Goal: Find specific page/section

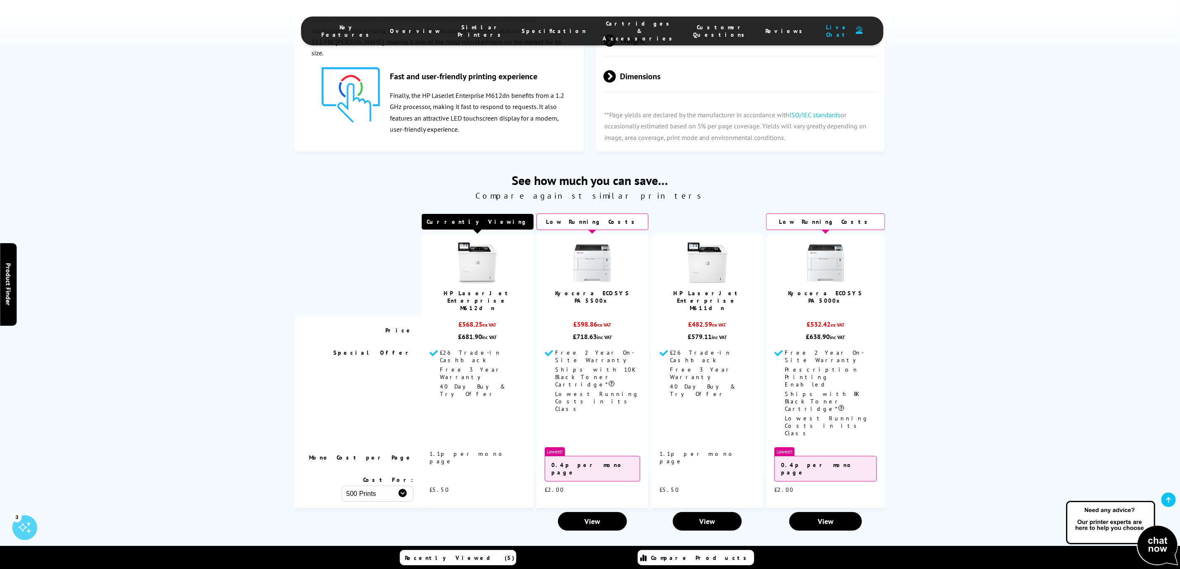
scroll to position [1673, 0]
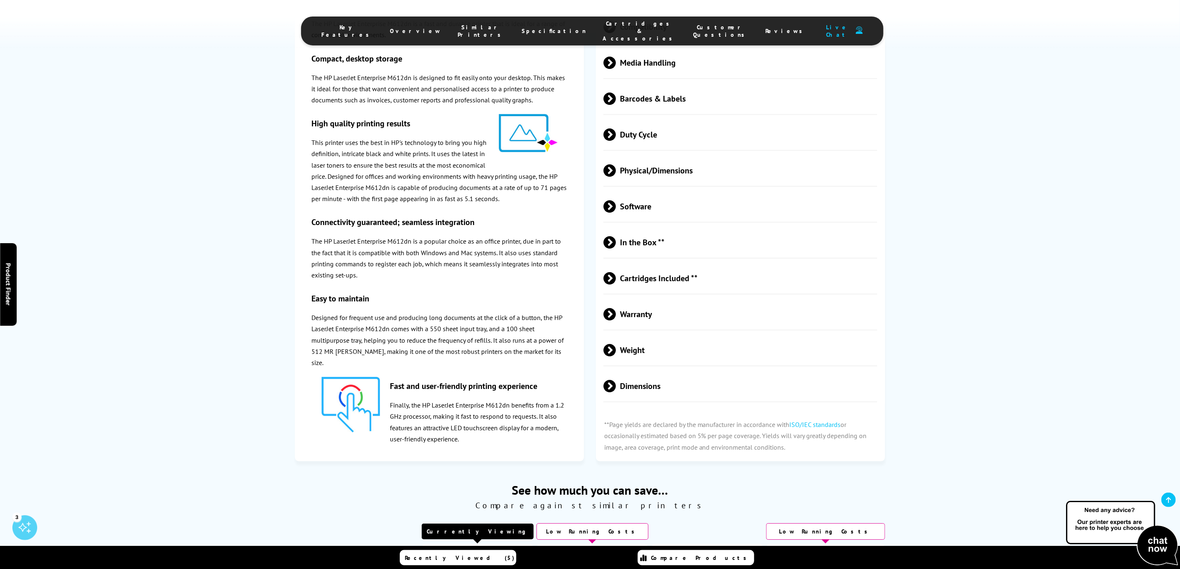
click at [631, 119] on span "Duty Cycle" at bounding box center [741, 134] width 274 height 31
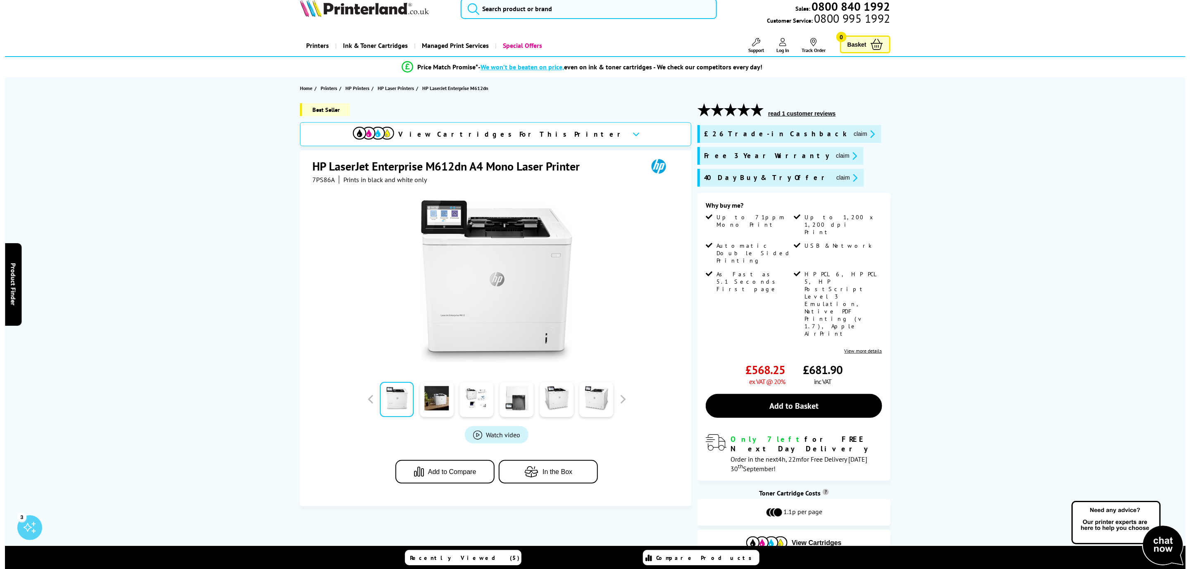
scroll to position [0, 0]
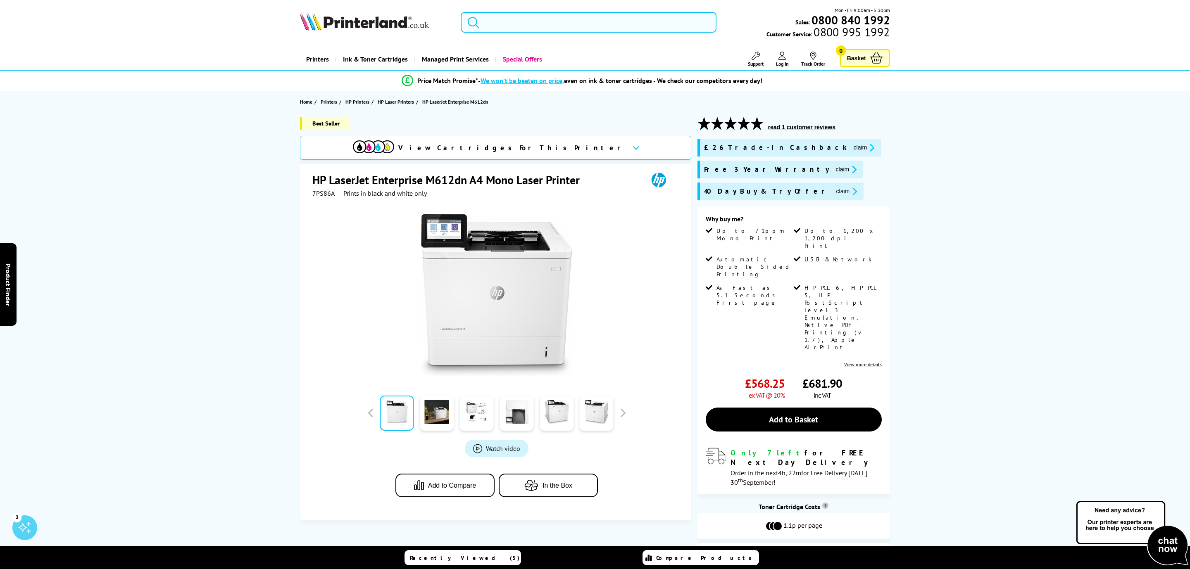
click at [521, 22] on input "search" at bounding box center [589, 22] width 256 height 21
paste input "Kyocera ECOSYS PA6000x"
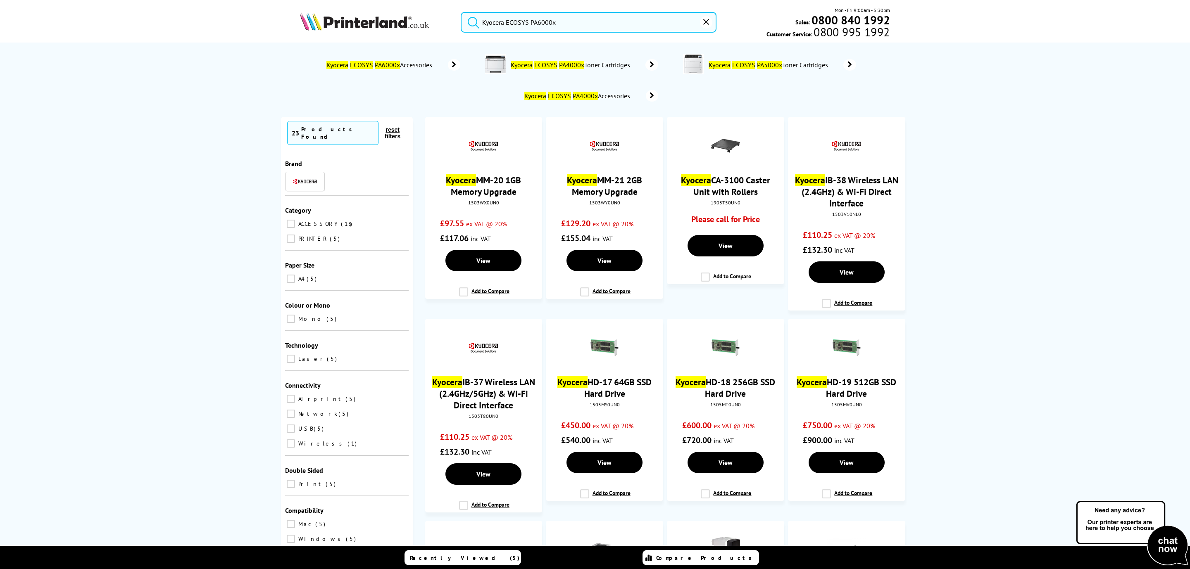
type input "Kyocera ECOSYS PA6000x"
click at [427, 69] on span "Kyocera ECOSYS PA6000x Accessories" at bounding box center [381, 65] width 110 height 8
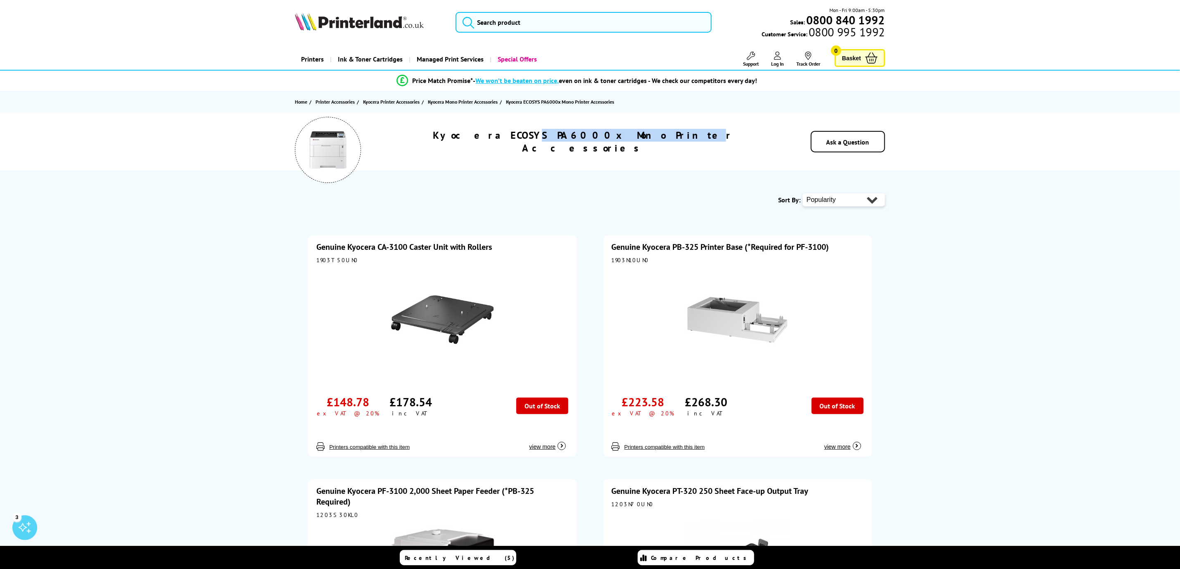
drag, startPoint x: 640, startPoint y: 143, endPoint x: 539, endPoint y: 140, distance: 100.4
click at [539, 140] on h1 "Kyocera ECOSYS PA6000x Mono Printer Accessories" at bounding box center [583, 142] width 396 height 26
drag, startPoint x: 642, startPoint y: 140, endPoint x: 476, endPoint y: 135, distance: 165.8
click at [476, 135] on div "Kyocera ECOSYS PA6000x Mono Printer Accessories Ask a Question" at bounding box center [590, 142] width 661 height 58
copy h1 "Kyocera ECOSYS PA6000x Mono Printer"
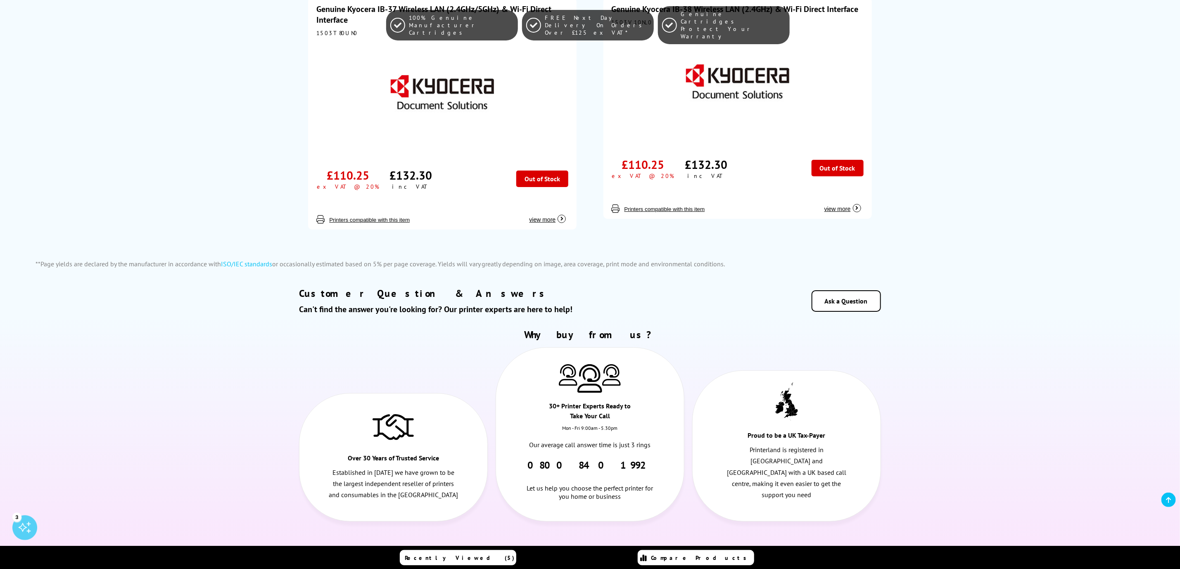
scroll to position [2479, 0]
